Goal: Complete application form

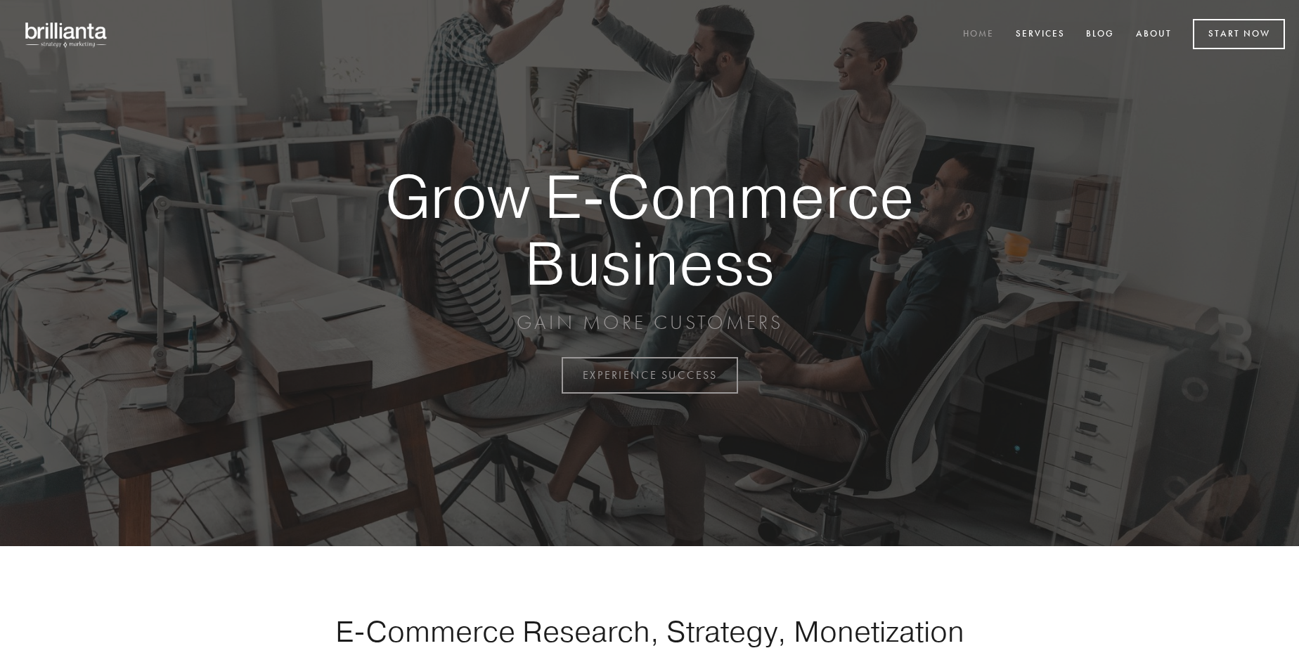
scroll to position [3684, 0]
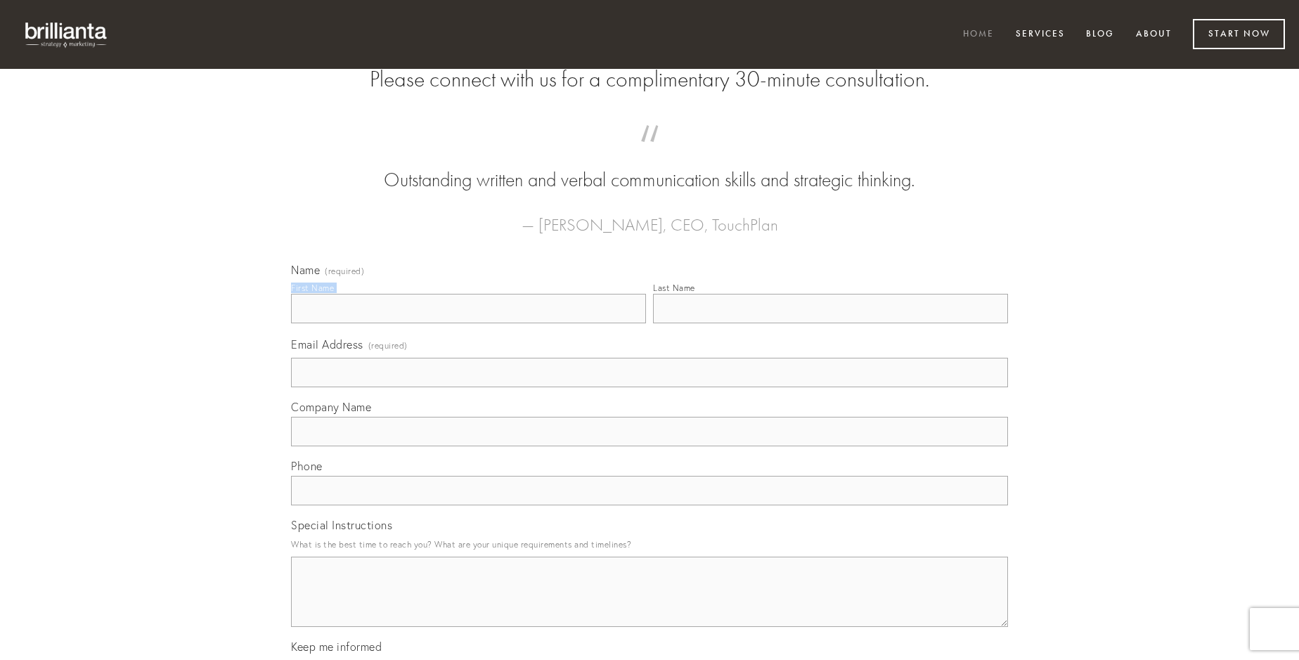
type input "[PERSON_NAME]"
click at [830, 323] on input "Last Name" at bounding box center [830, 309] width 355 height 30
type input "[PERSON_NAME]"
click at [649, 387] on input "Email Address (required)" at bounding box center [649, 373] width 717 height 30
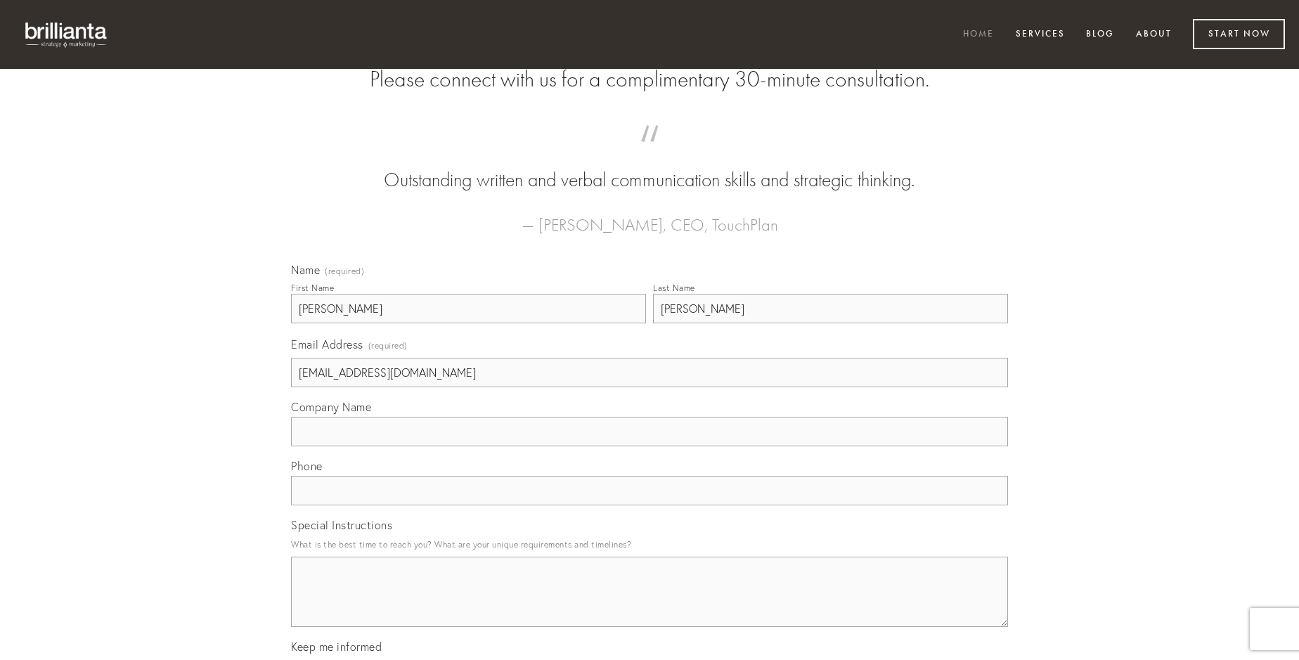
type input "[EMAIL_ADDRESS][DOMAIN_NAME]"
click at [649, 446] on input "Company Name" at bounding box center [649, 432] width 717 height 30
type input "acceptus"
click at [649, 505] on input "text" at bounding box center [649, 491] width 717 height 30
click at [649, 604] on textarea "Special Instructions" at bounding box center [649, 592] width 717 height 70
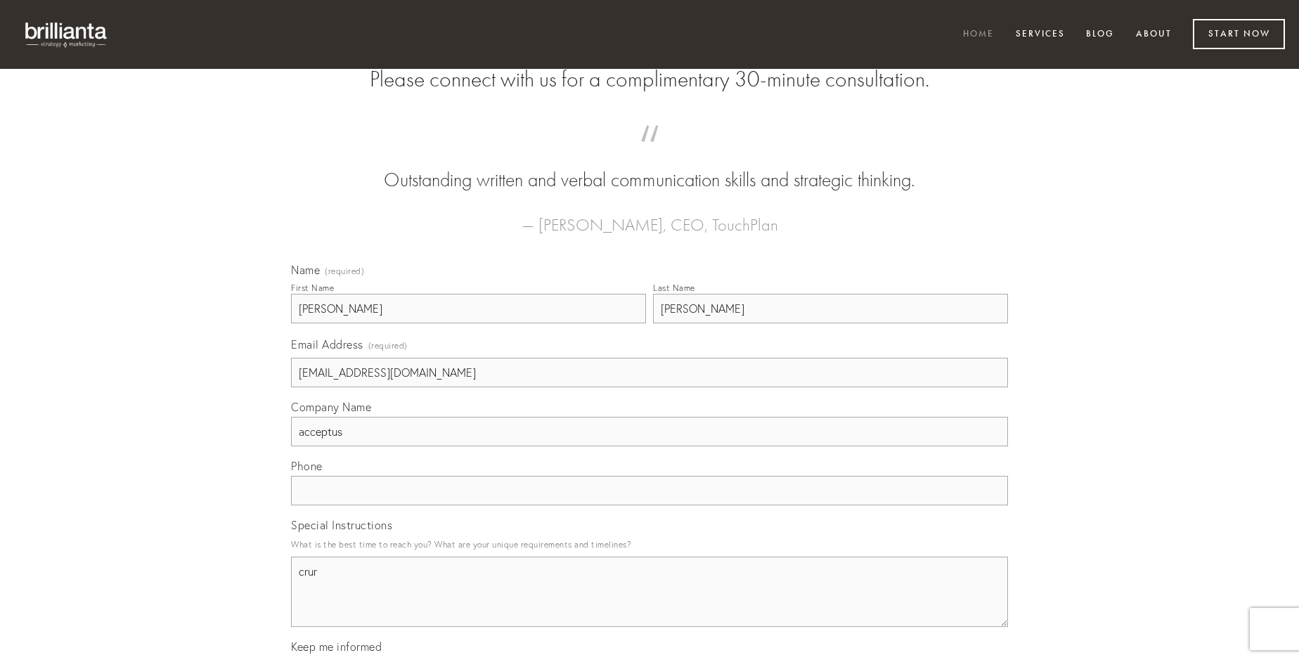
type textarea "crur"
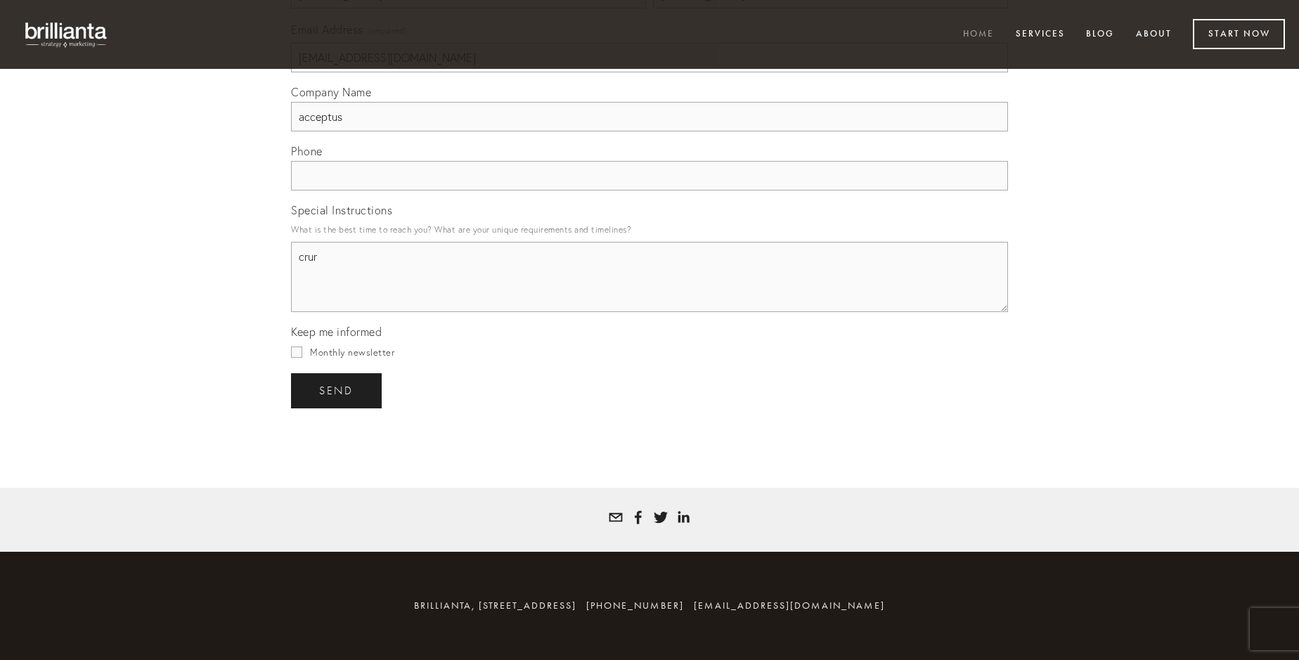
click at [337, 390] on span "send" at bounding box center [336, 390] width 34 height 13
